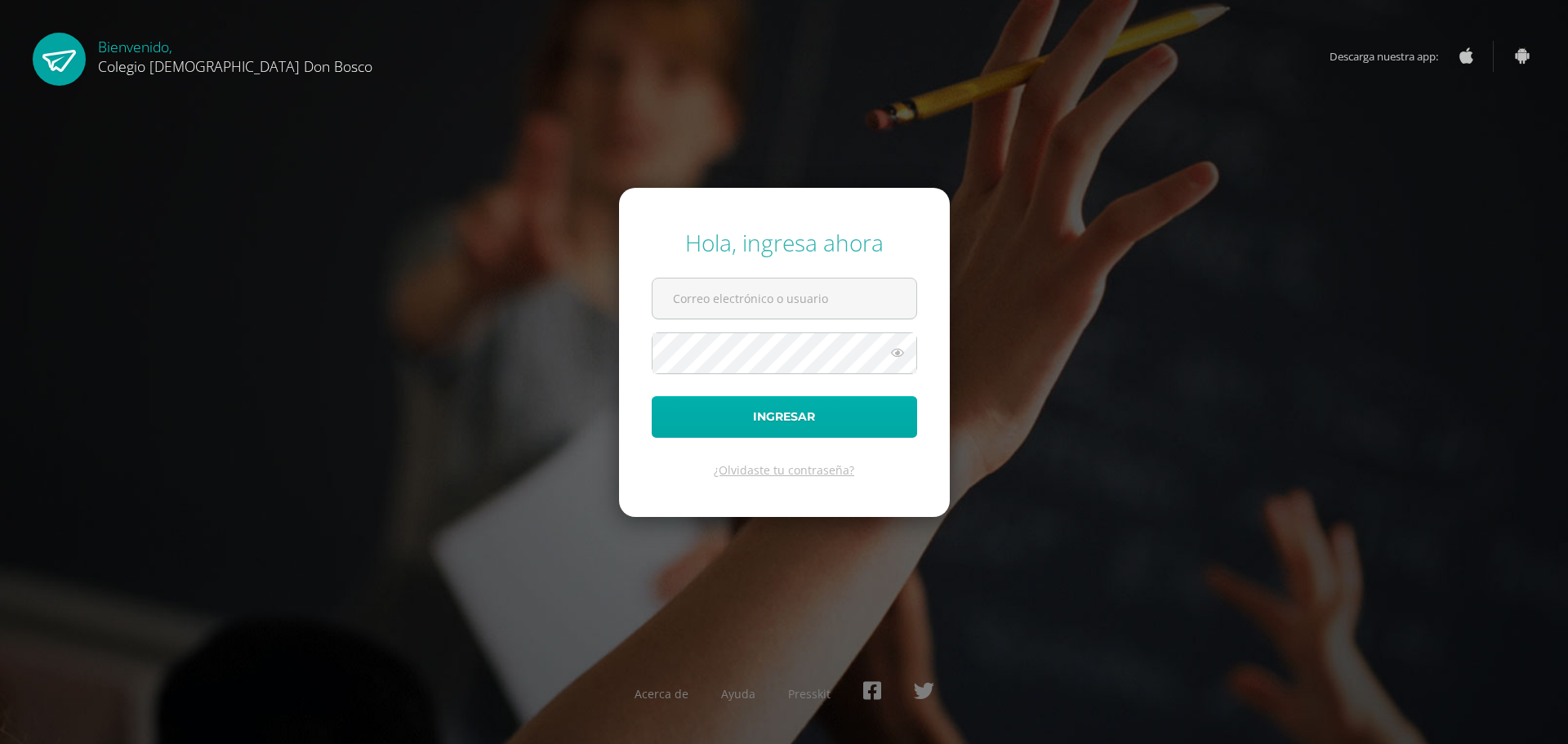
type input "d.estrada.1bdb@gmail.com"
click at [754, 425] on button "Ingresar" at bounding box center [784, 416] width 265 height 41
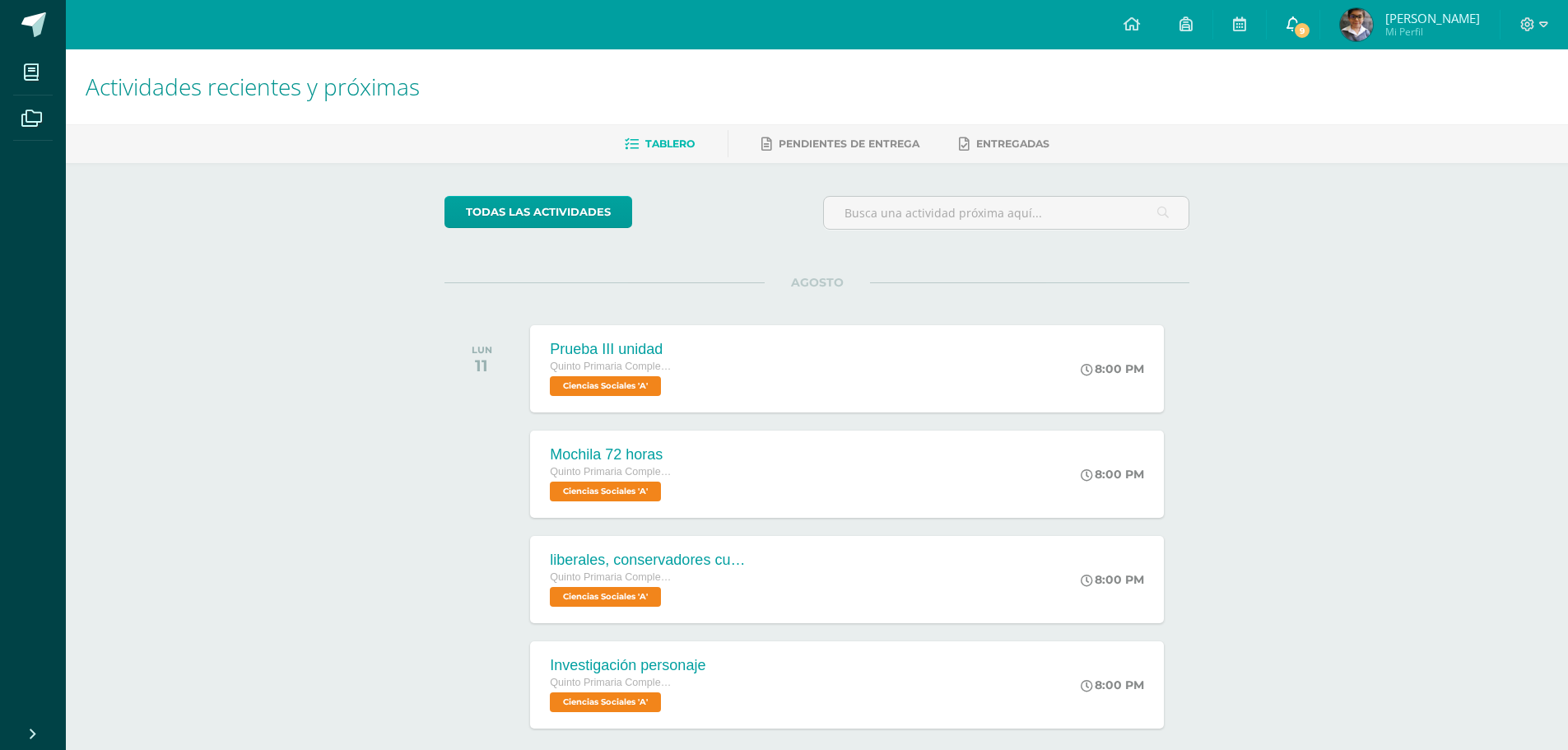
click at [1306, 27] on span "9" at bounding box center [1302, 30] width 18 height 18
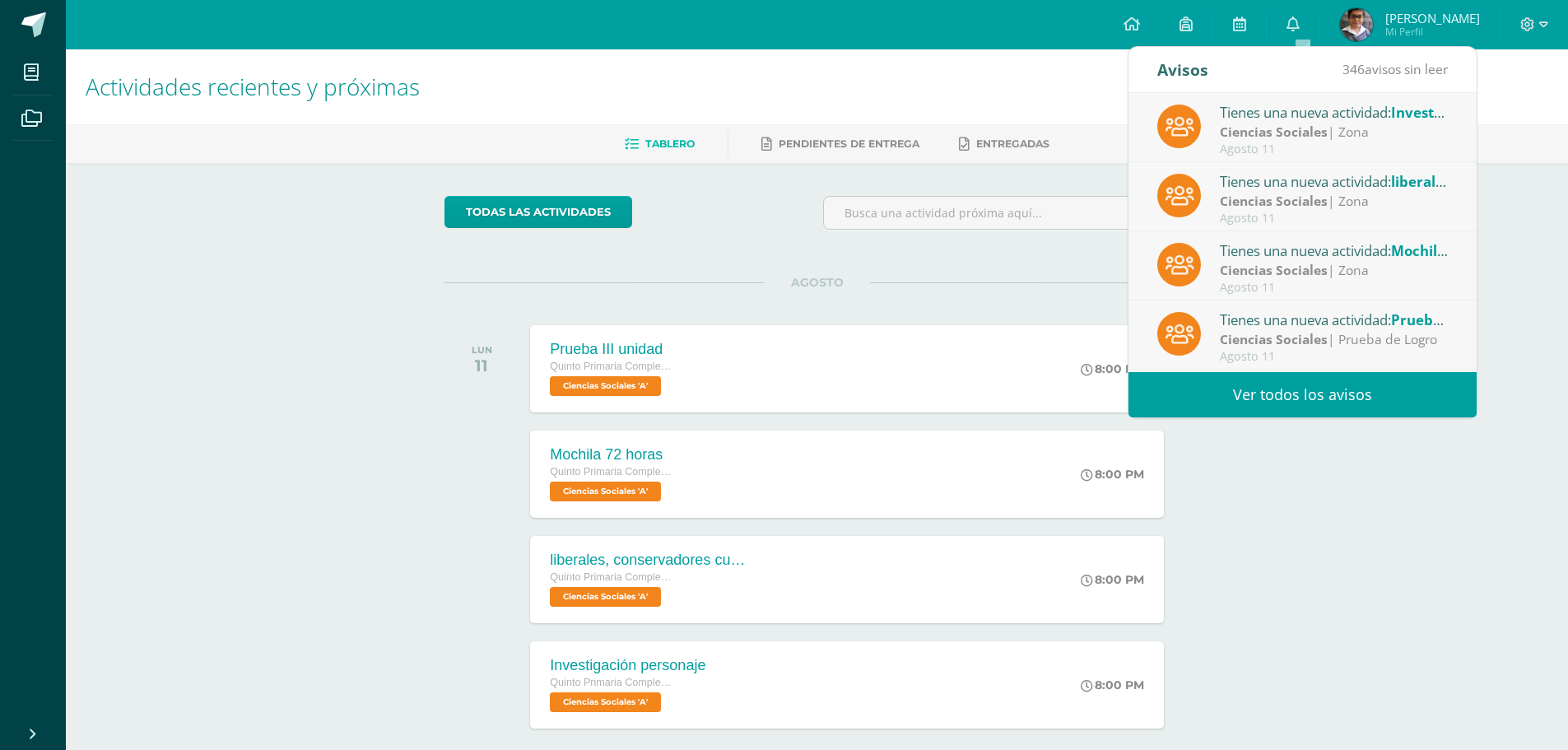
click at [1246, 410] on link "Ver todos los avisos" at bounding box center [1303, 395] width 349 height 45
click at [1260, 410] on link "Ver todos los avisos" at bounding box center [1303, 395] width 349 height 45
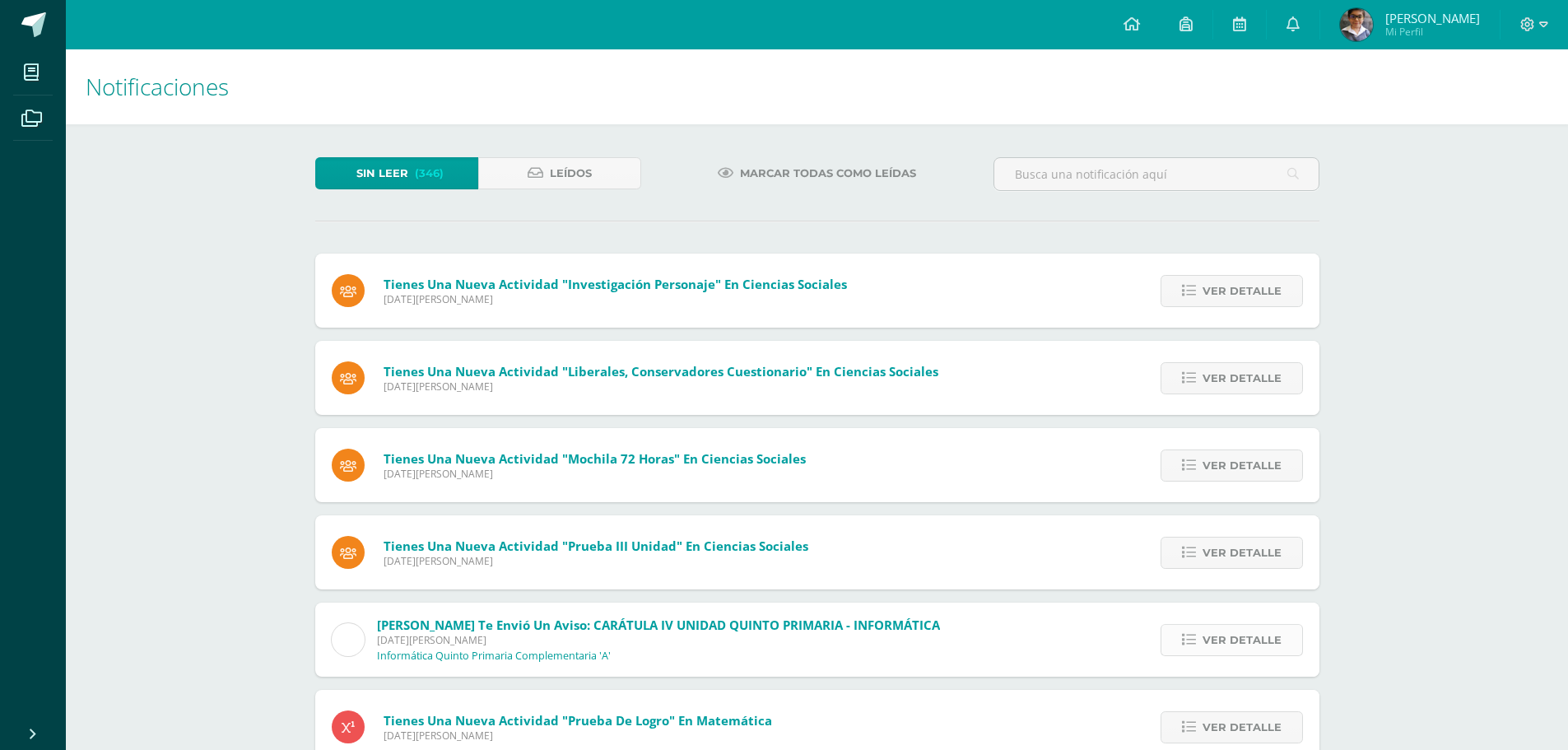
click at [1188, 641] on icon at bounding box center [1189, 640] width 14 height 14
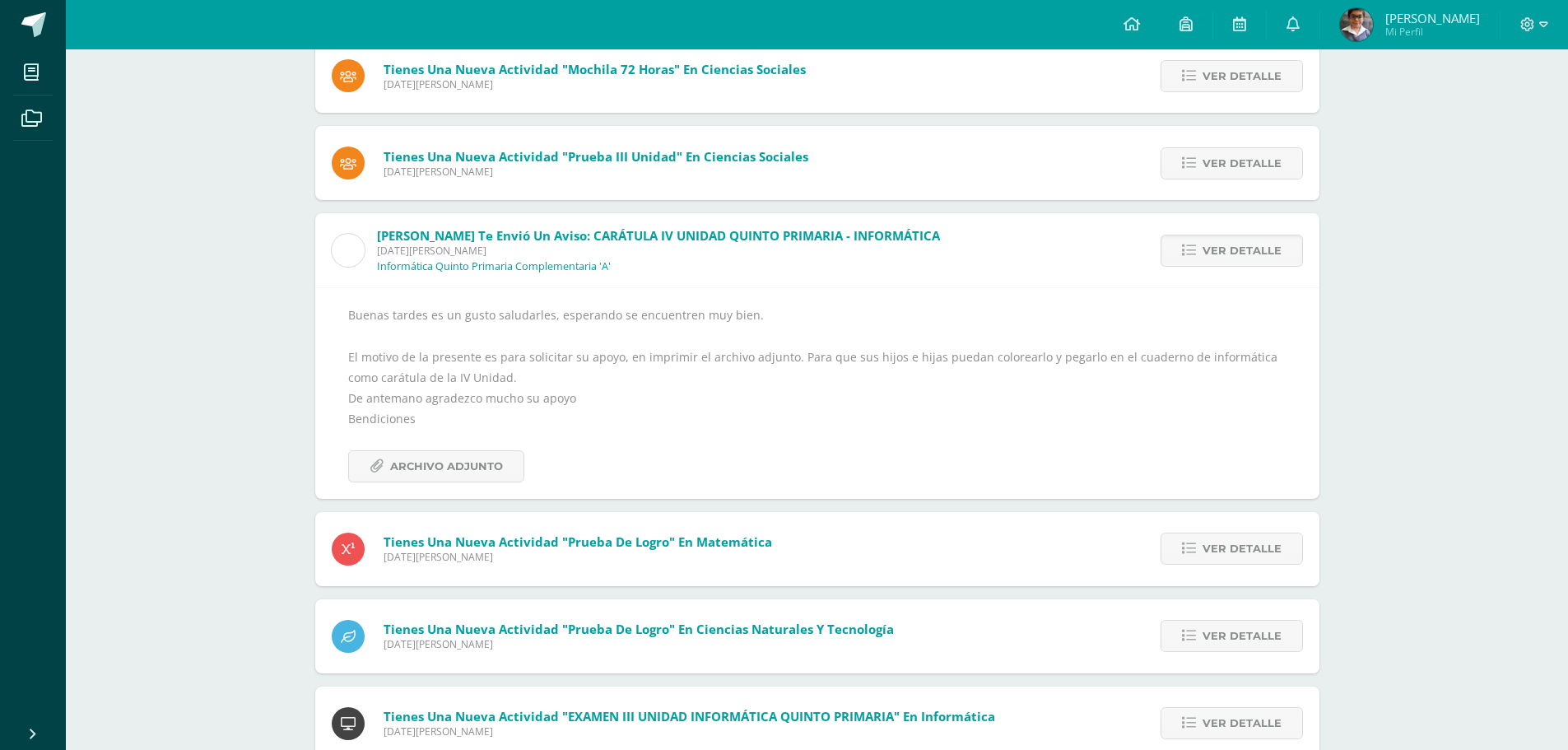
scroll to position [386, 0]
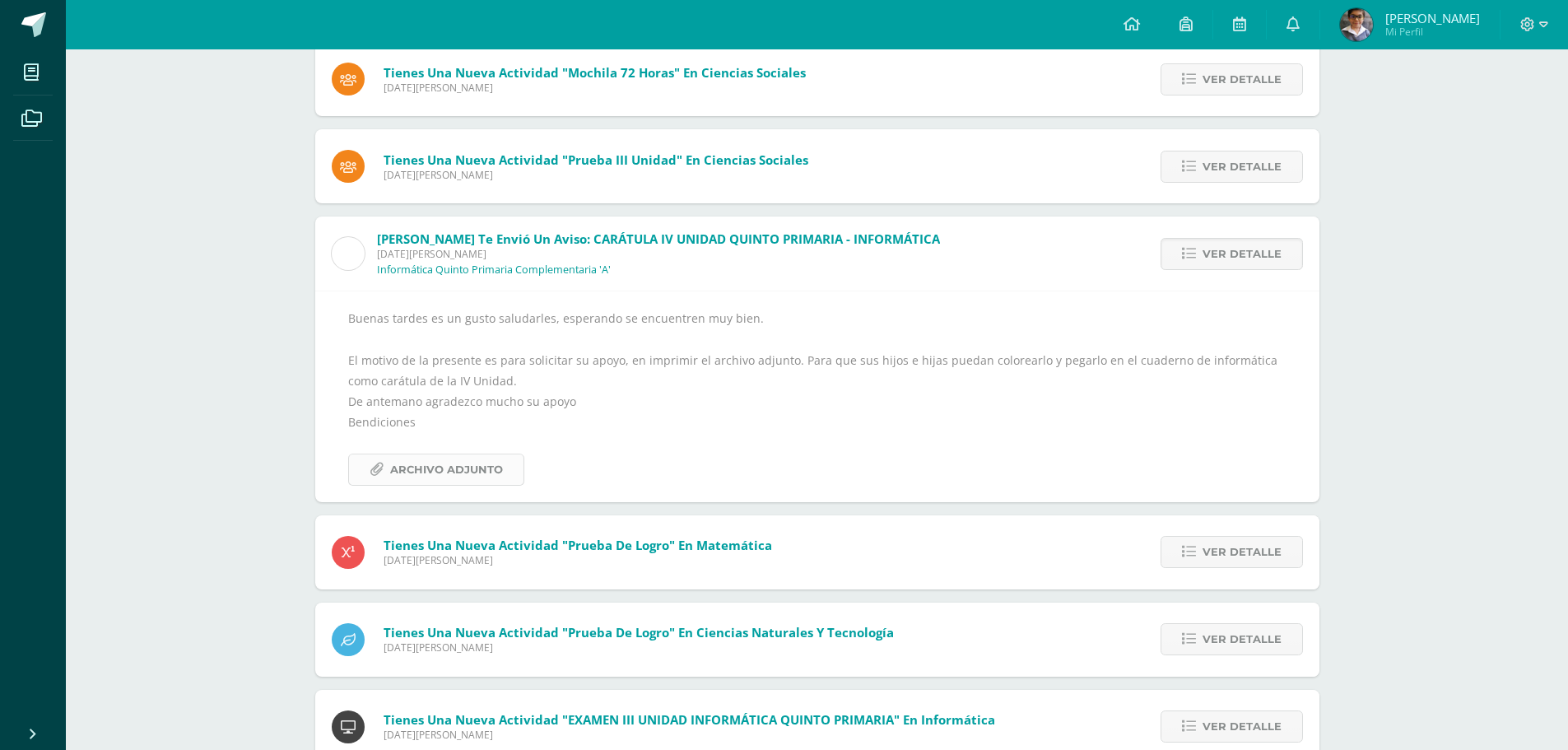
click at [413, 473] on span "Archivo Adjunto" at bounding box center [447, 469] width 113 height 30
